Goal: Check status: Check status

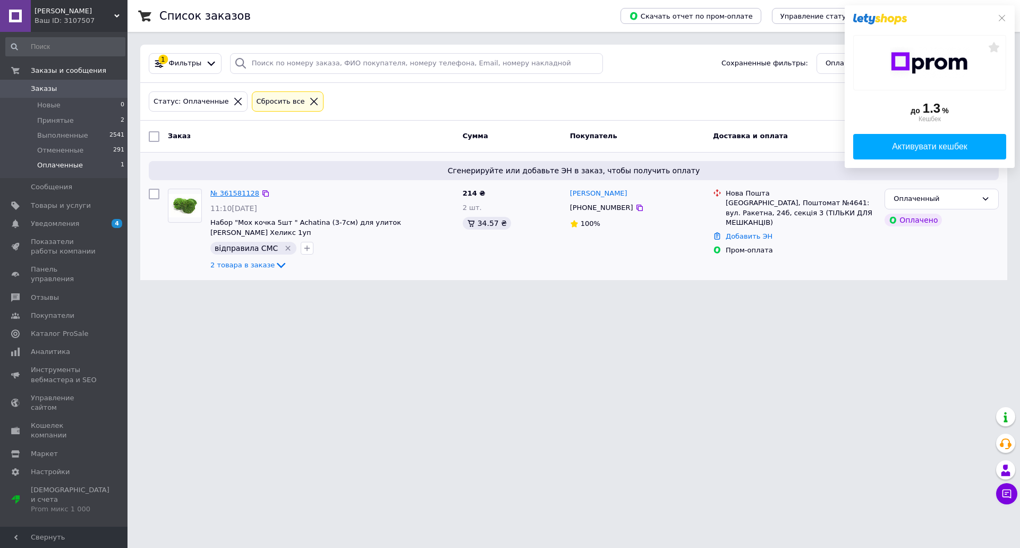
click at [234, 194] on link "№ 361581128" at bounding box center [234, 193] width 49 height 8
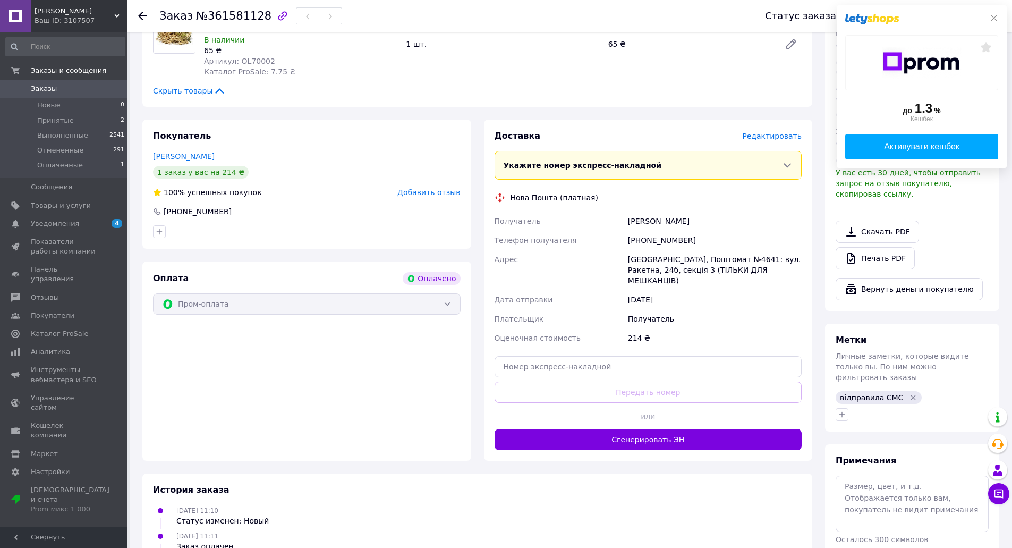
scroll to position [232, 0]
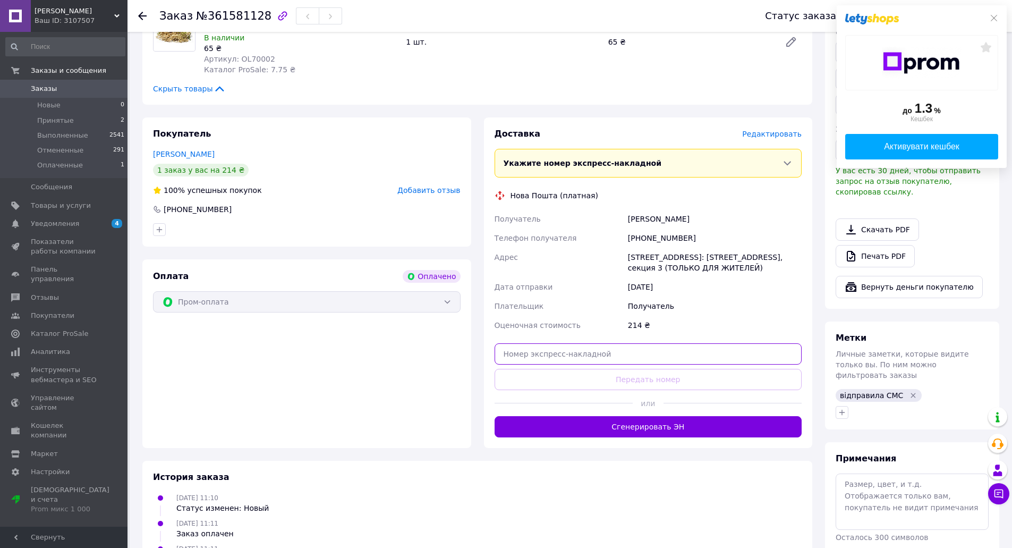
click at [575, 351] on input "text" at bounding box center [649, 353] width 308 height 21
paste input "20451247319927"
drag, startPoint x: 678, startPoint y: 221, endPoint x: 617, endPoint y: 224, distance: 60.7
click at [617, 224] on div "Получатель [PERSON_NAME] Телефон получателя [PHONE_NUMBER] Адрес [STREET_ADDRES…" at bounding box center [649, 271] width 312 height 125
copy div "Получатель [PERSON_NAME]"
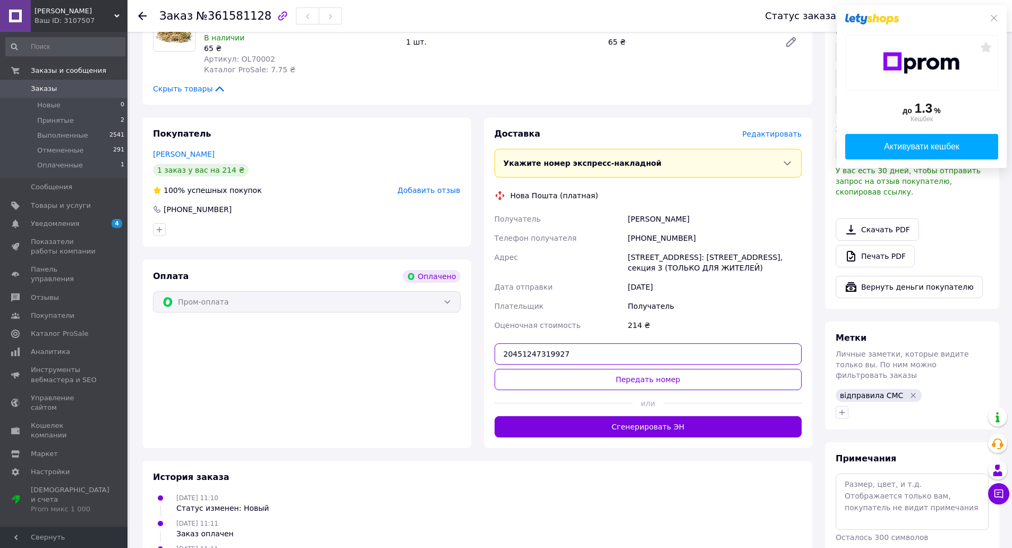
click at [573, 359] on input "20451247319927" at bounding box center [649, 353] width 308 height 21
type input "20451247324696"
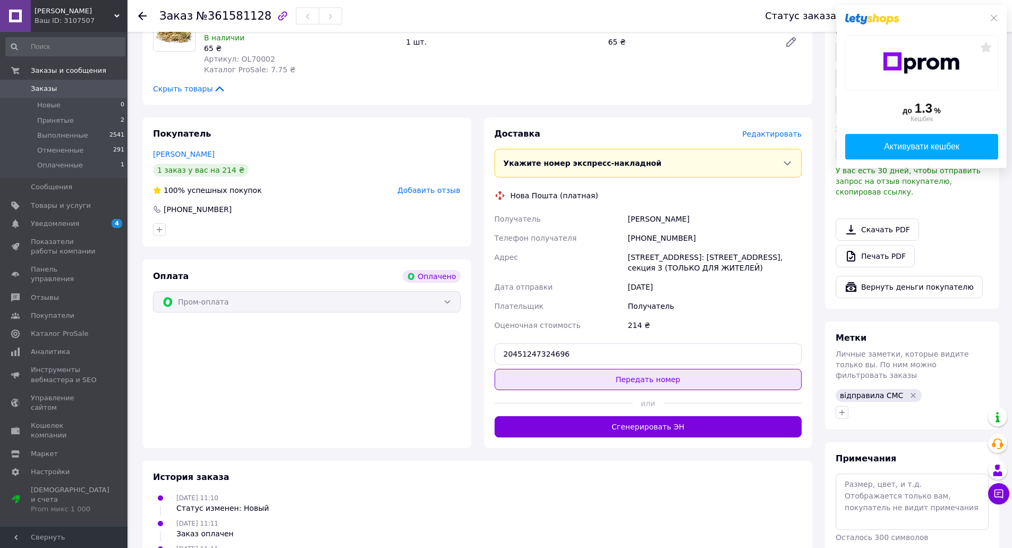
click at [678, 383] on button "Передать номер" at bounding box center [649, 379] width 308 height 21
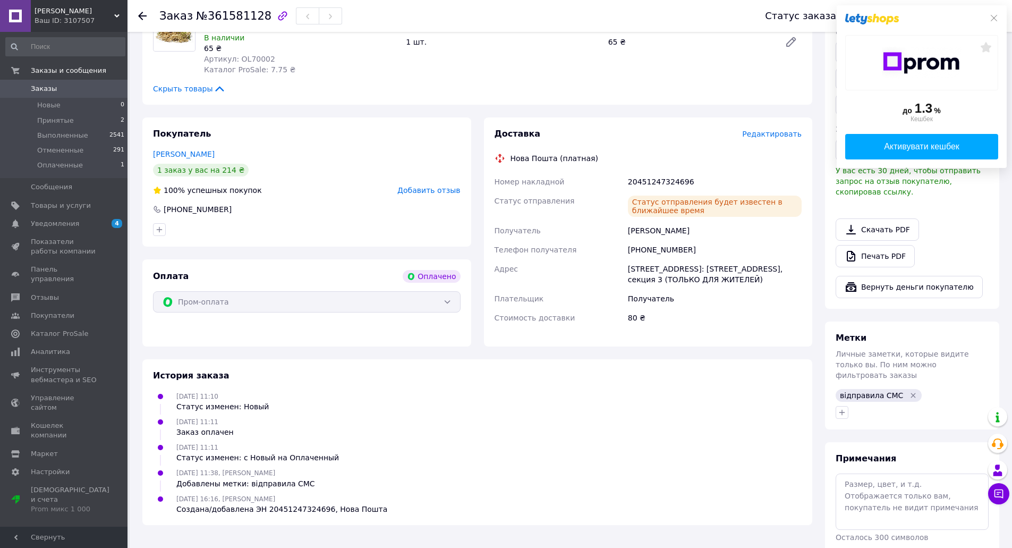
click at [139, 15] on use at bounding box center [142, 16] width 9 height 9
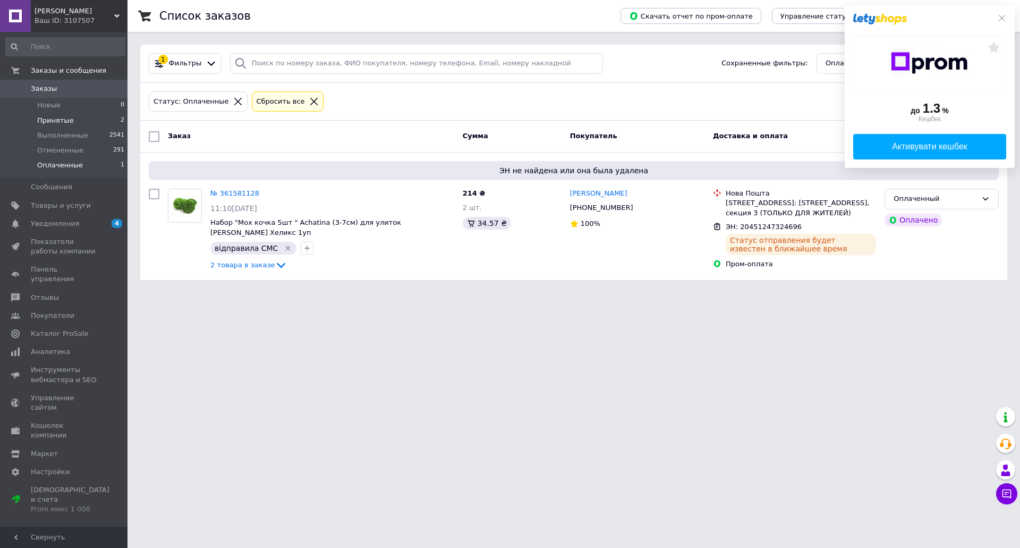
click at [48, 118] on span "Принятые" at bounding box center [55, 121] width 37 height 10
